Goal: Information Seeking & Learning: Learn about a topic

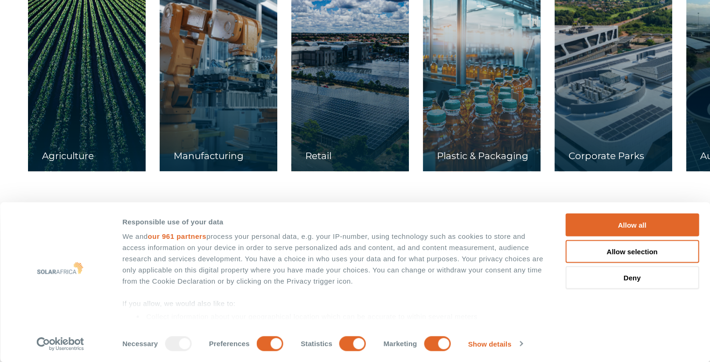
scroll to position [1540, 0]
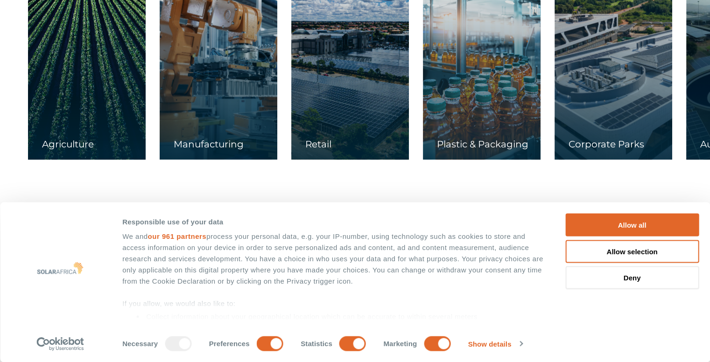
click at [231, 75] on div at bounding box center [219, 67] width 118 height 186
click at [611, 223] on button "Allow all" at bounding box center [632, 225] width 134 height 23
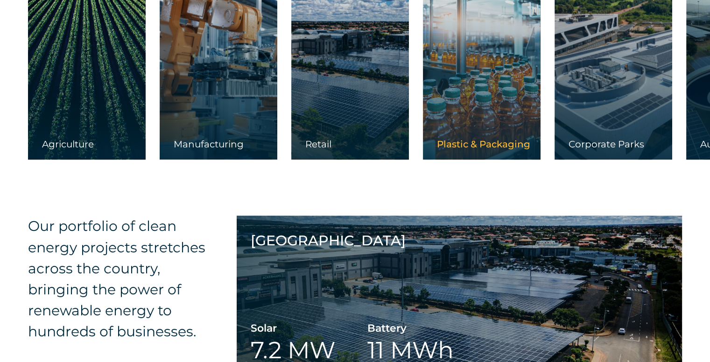
click at [471, 122] on link at bounding box center [482, 67] width 118 height 186
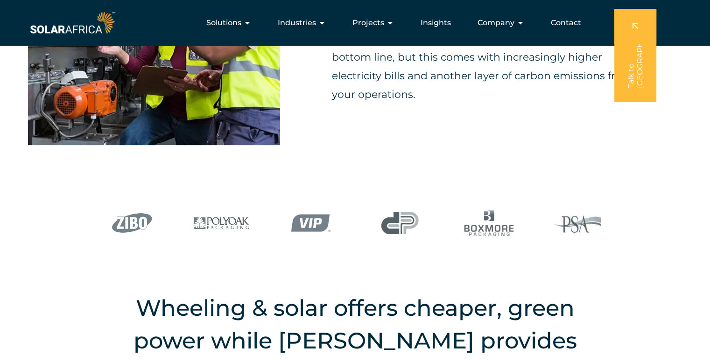
scroll to position [140, 0]
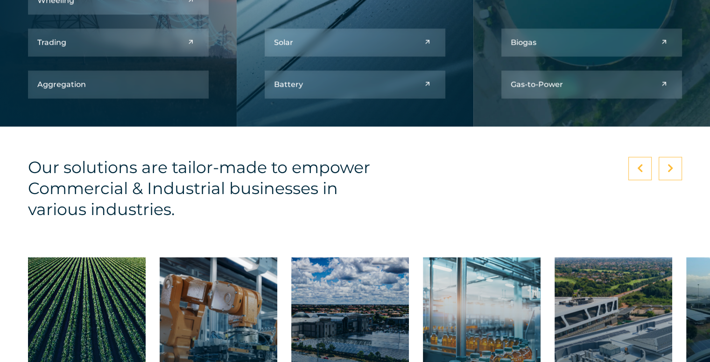
scroll to position [1491, 0]
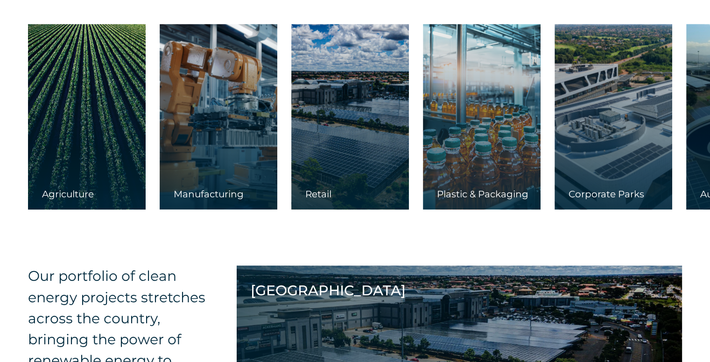
click at [237, 104] on div at bounding box center [219, 117] width 118 height 186
click at [258, 51] on div at bounding box center [219, 117] width 118 height 186
click at [253, 54] on div at bounding box center [219, 117] width 118 height 186
click at [214, 70] on div at bounding box center [219, 117] width 118 height 186
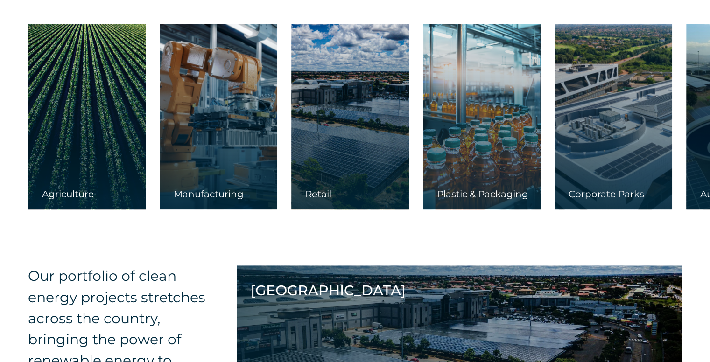
click at [224, 123] on div at bounding box center [219, 117] width 118 height 186
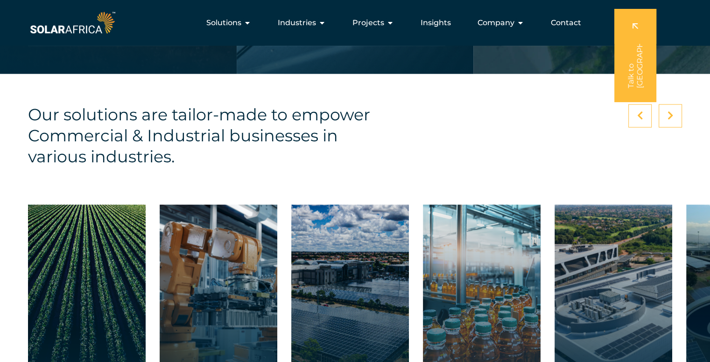
scroll to position [1304, 0]
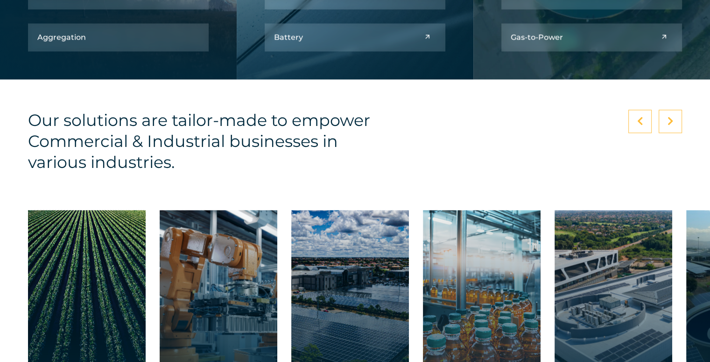
scroll to position [1491, 0]
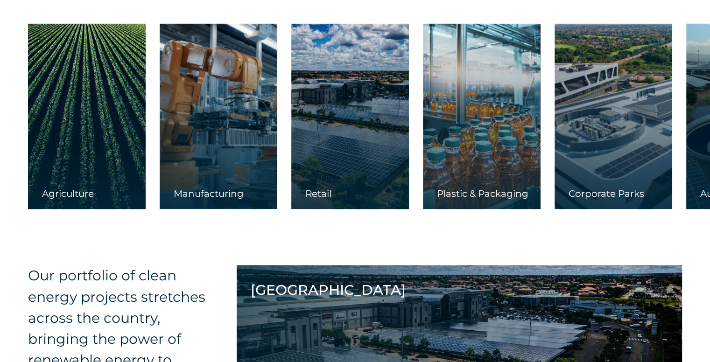
click at [242, 160] on div at bounding box center [219, 116] width 118 height 186
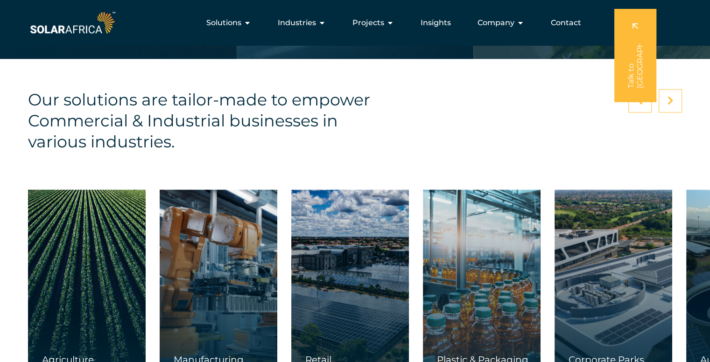
scroll to position [1538, 0]
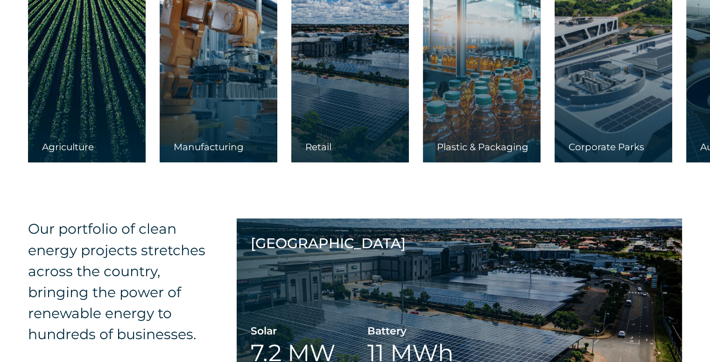
click at [219, 124] on div at bounding box center [219, 70] width 118 height 186
click at [246, 120] on div at bounding box center [219, 70] width 118 height 186
click at [241, 74] on div at bounding box center [219, 70] width 118 height 186
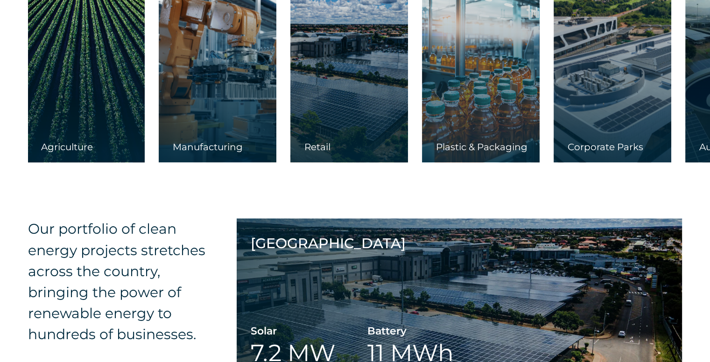
drag, startPoint x: 239, startPoint y: 75, endPoint x: 239, endPoint y: 158, distance: 83.1
click at [239, 159] on div "Manufacturing" at bounding box center [218, 70] width 118 height 186
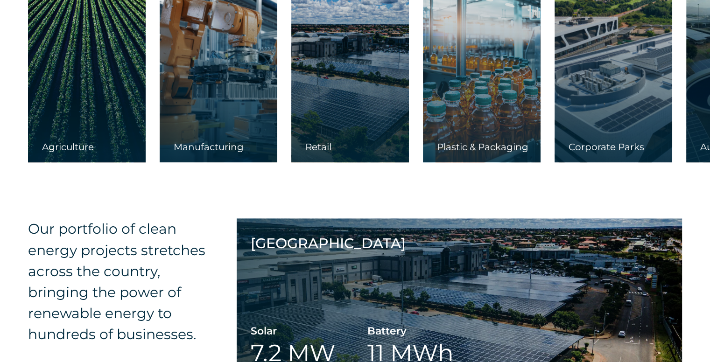
click at [241, 137] on div at bounding box center [219, 70] width 118 height 186
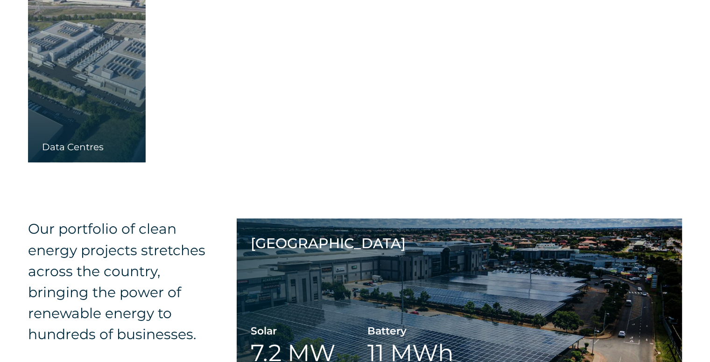
click at [81, 93] on div at bounding box center [87, 70] width 118 height 186
click at [80, 93] on div at bounding box center [87, 70] width 118 height 186
click at [80, 92] on div at bounding box center [87, 70] width 118 height 186
click at [97, 88] on div at bounding box center [87, 70] width 118 height 186
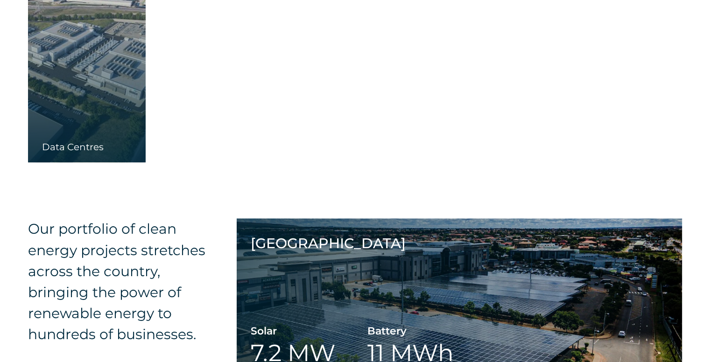
click at [76, 134] on div at bounding box center [87, 70] width 118 height 186
click at [71, 145] on div "Data Centres" at bounding box center [87, 151] width 118 height 21
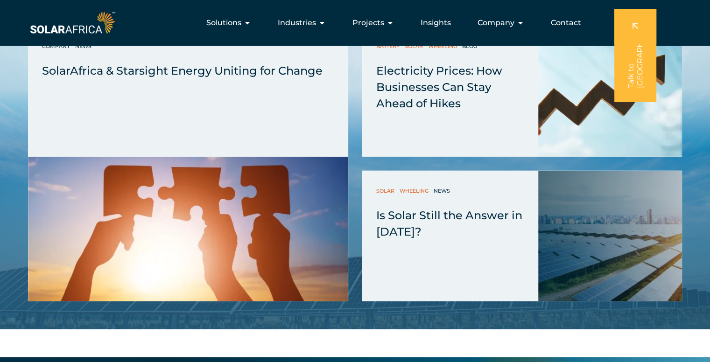
scroll to position [2424, 0]
